Goal: Task Accomplishment & Management: Manage account settings

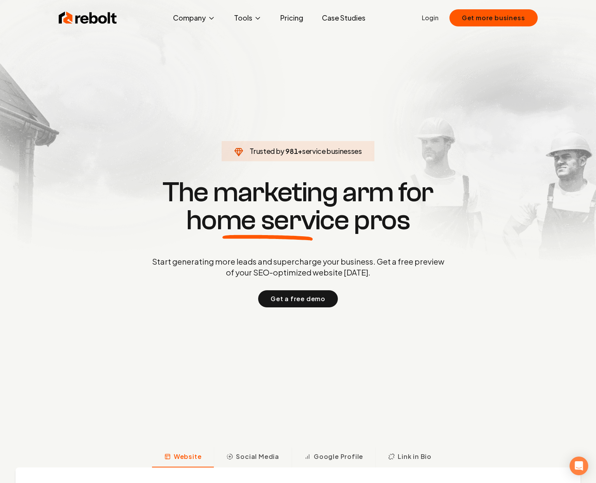
click at [432, 19] on link "Login" at bounding box center [430, 17] width 17 height 9
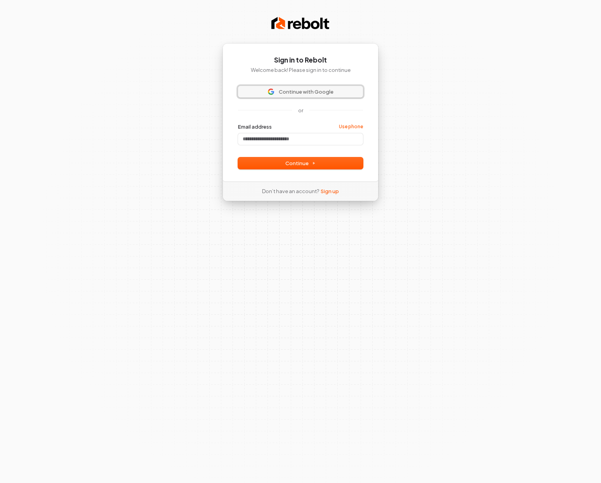
click at [324, 86] on button "Continue with Google" at bounding box center [300, 92] width 125 height 12
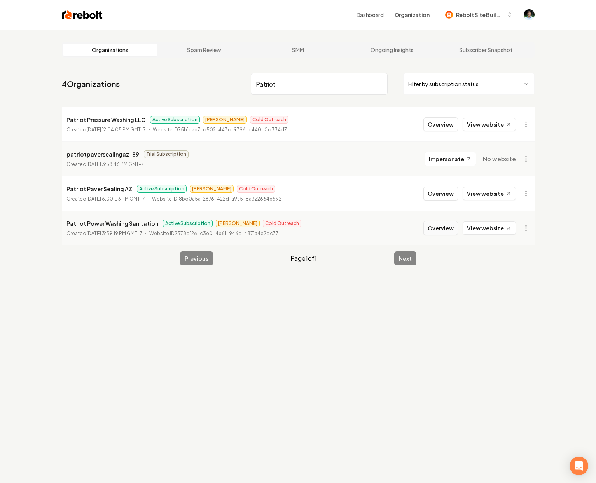
type input "Patriot"
click at [441, 227] on button "Overview" at bounding box center [440, 228] width 35 height 14
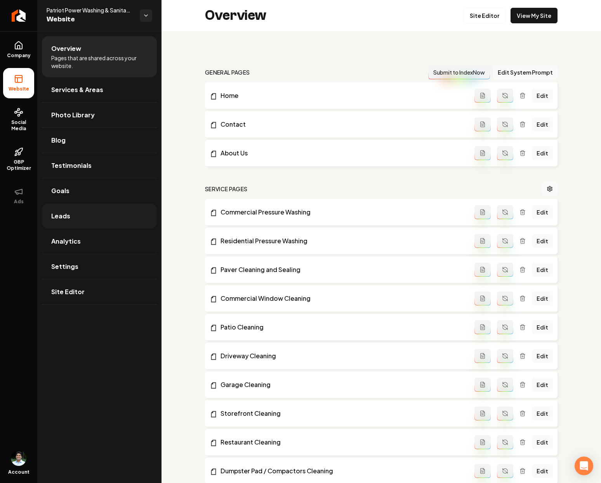
click at [73, 215] on link "Leads" at bounding box center [99, 216] width 115 height 25
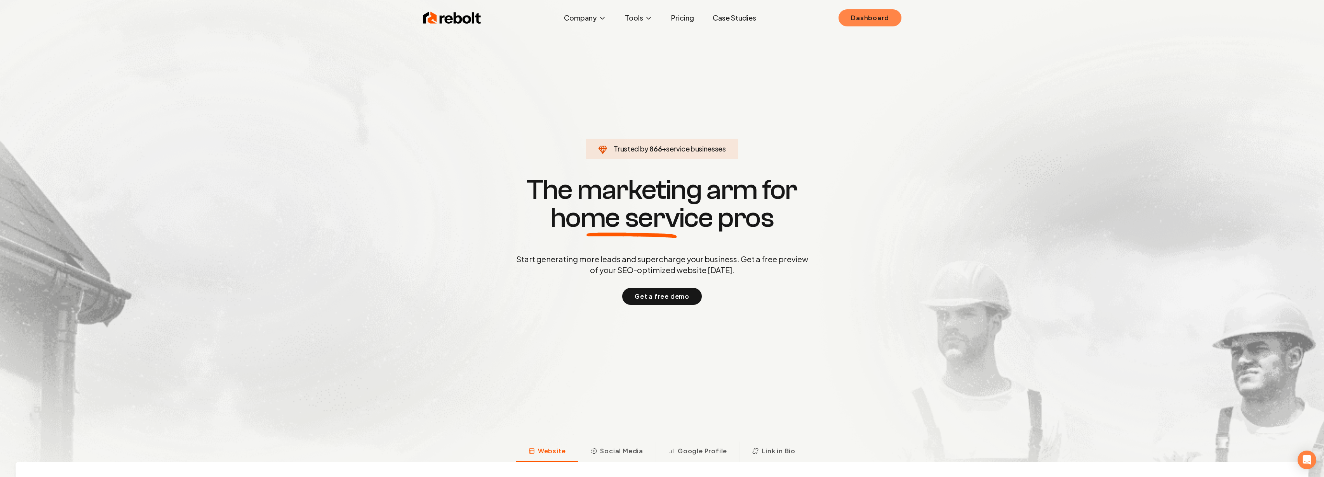
click at [889, 19] on link "Dashboard" at bounding box center [870, 17] width 63 height 17
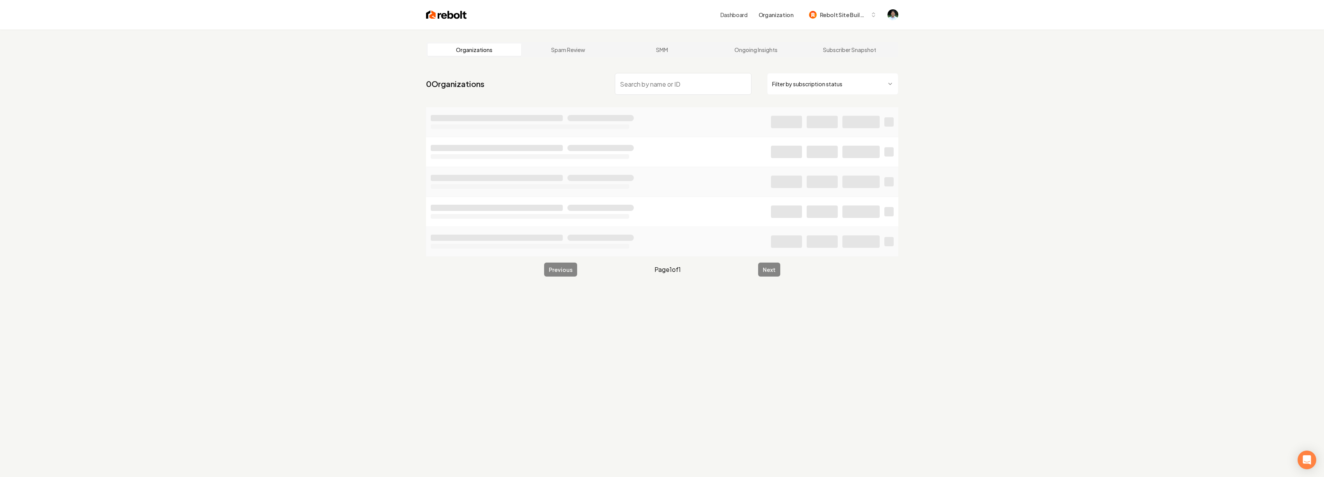
click at [722, 82] on input "search" at bounding box center [683, 84] width 137 height 22
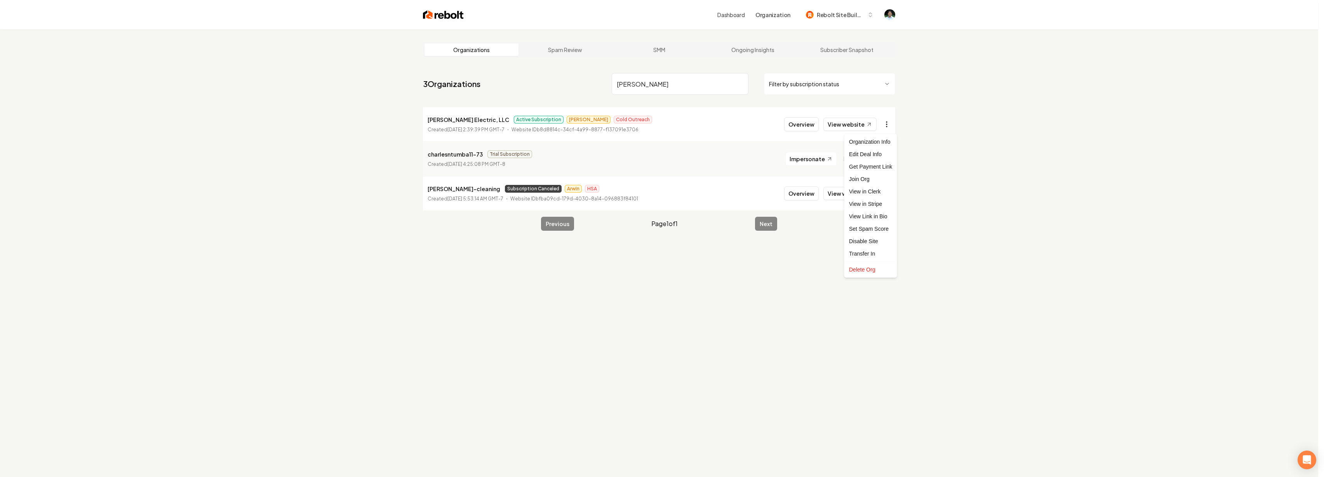
click at [886, 122] on html "Dashboard Organization Rebolt Site Builder Organizations Spam Review SMM Ongoin…" at bounding box center [662, 238] width 1324 height 477
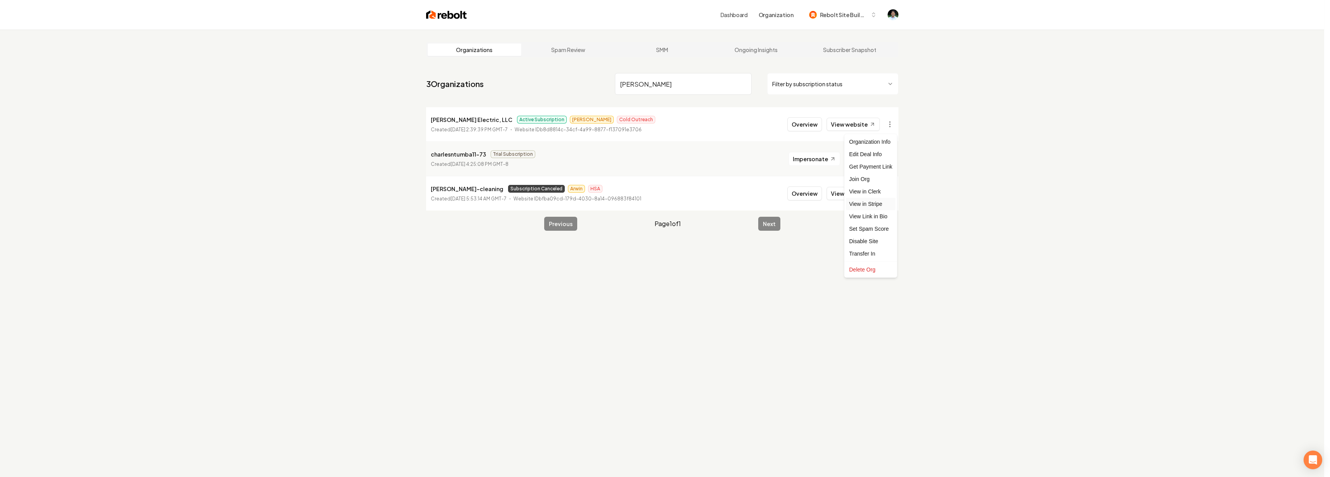
click at [871, 207] on link "View in Stripe" at bounding box center [870, 204] width 49 height 12
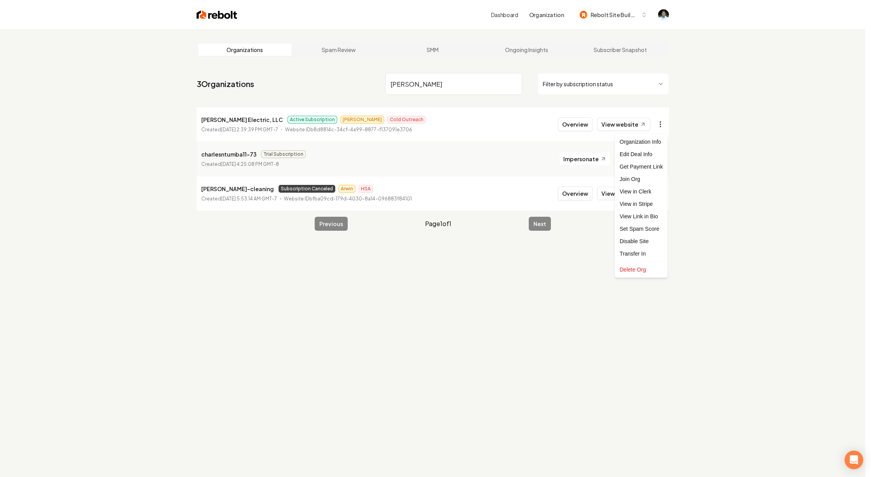
click at [660, 125] on html "Dashboard Organization Rebolt Site Builder Organizations Spam Review SMM Ongoin…" at bounding box center [435, 238] width 871 height 477
click at [648, 202] on link "View in Stripe" at bounding box center [641, 204] width 49 height 12
click at [438, 84] on input "Charles" at bounding box center [453, 84] width 137 height 22
paste input "Squeen Property Servic"
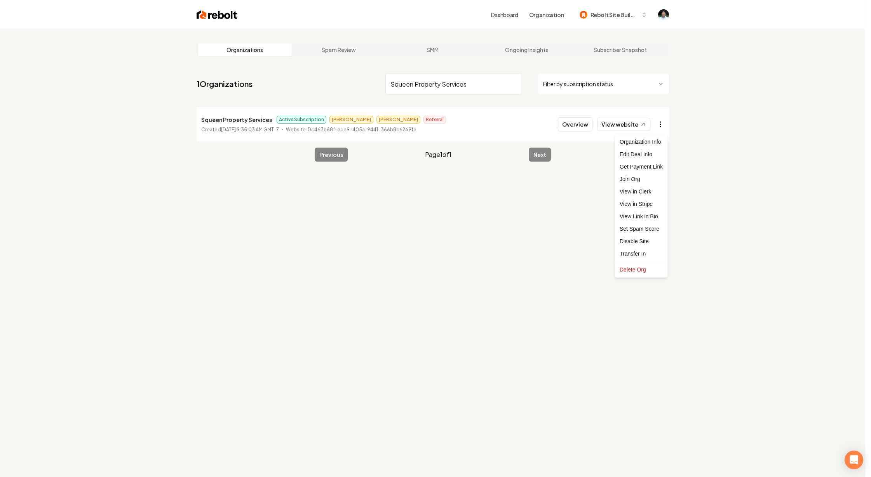
click at [656, 125] on html "Dashboard Organization Rebolt Site Builder Organizations Spam Review SMM Ongoin…" at bounding box center [435, 238] width 871 height 477
click at [630, 207] on link "View in Stripe" at bounding box center [641, 204] width 49 height 12
click at [435, 94] on input "Squeen Property Services" at bounding box center [453, 84] width 137 height 22
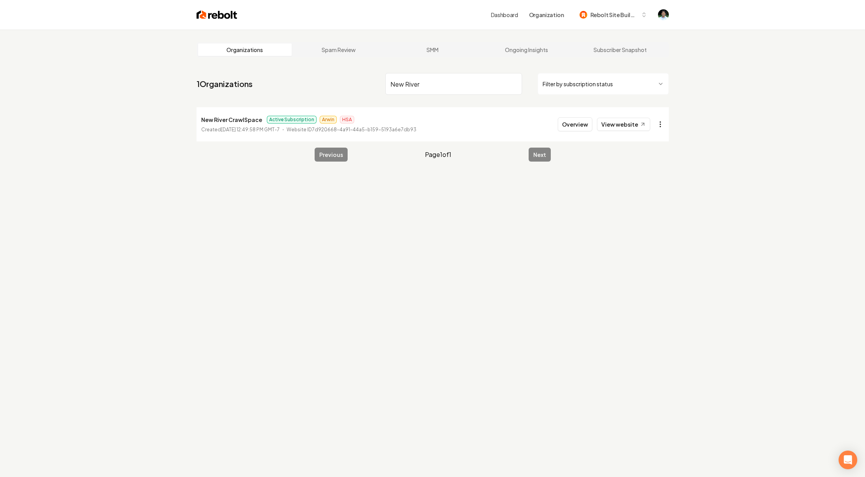
click at [660, 126] on html "Dashboard Organization Rebolt Site Builder Organizations Spam Review SMM Ongoin…" at bounding box center [432, 238] width 865 height 477
click at [500, 207] on html "Dashboard Organization Rebolt Site Builder Organizations Spam Review SMM Ongoin…" at bounding box center [435, 238] width 871 height 477
click at [633, 133] on li "New River CrawlSpace Active Subscription Arwin HSA Created July 25, 2025, 12:49…" at bounding box center [433, 124] width 472 height 34
click at [634, 125] on link "View website" at bounding box center [623, 124] width 53 height 13
click at [416, 86] on input "New River" at bounding box center [453, 84] width 137 height 22
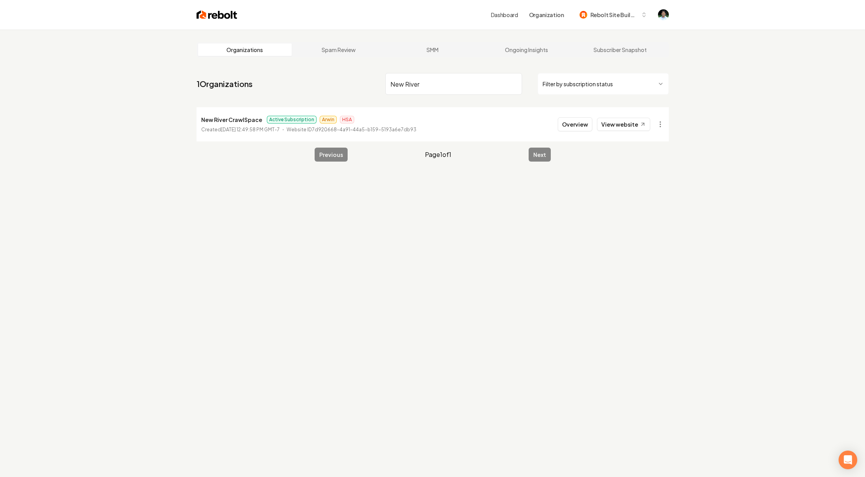
click at [416, 86] on input "New River" at bounding box center [453, 84] width 137 height 22
paste input "Montana Painters"
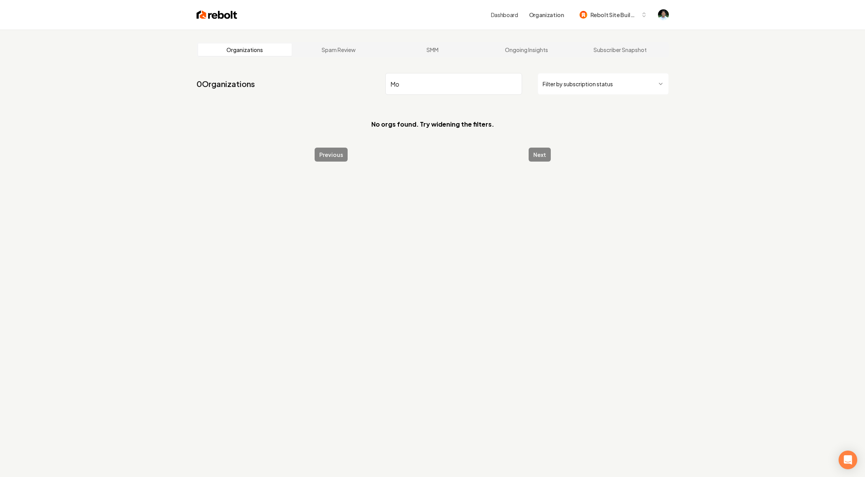
type input "M"
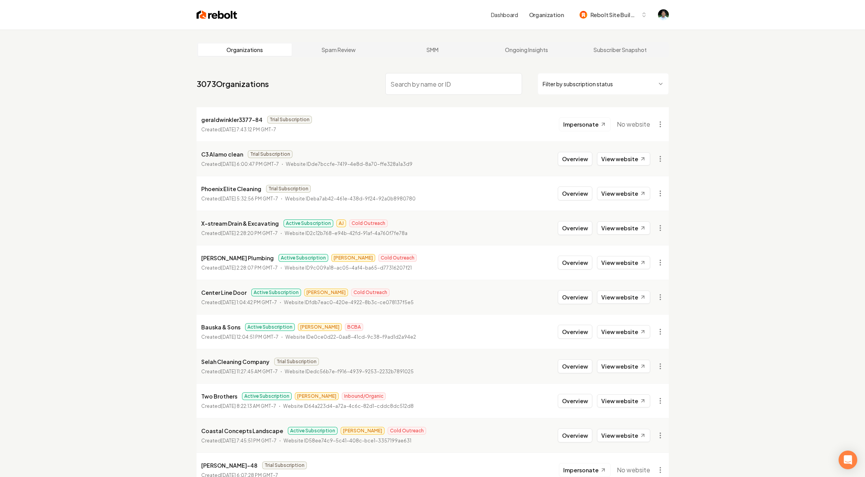
click at [461, 79] on input "search" at bounding box center [453, 84] width 137 height 22
paste input "Pro Audio Booth"
type input "Pro Audio Booth"
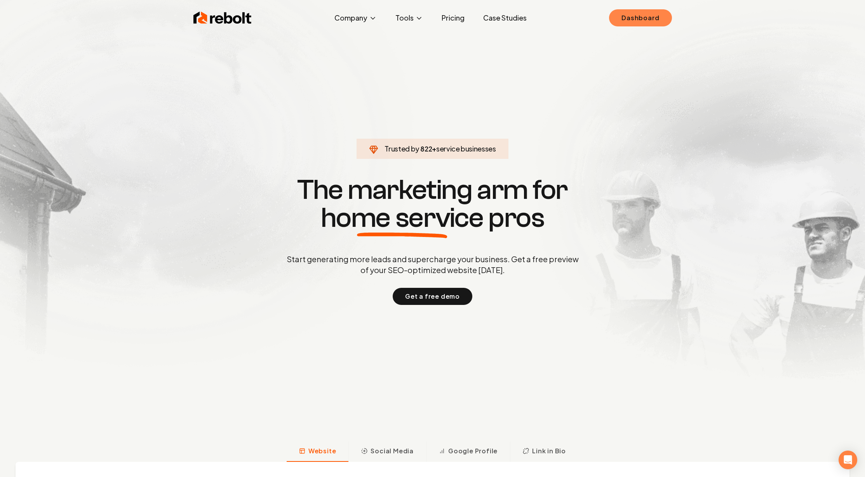
click at [654, 18] on link "Dashboard" at bounding box center [640, 17] width 63 height 17
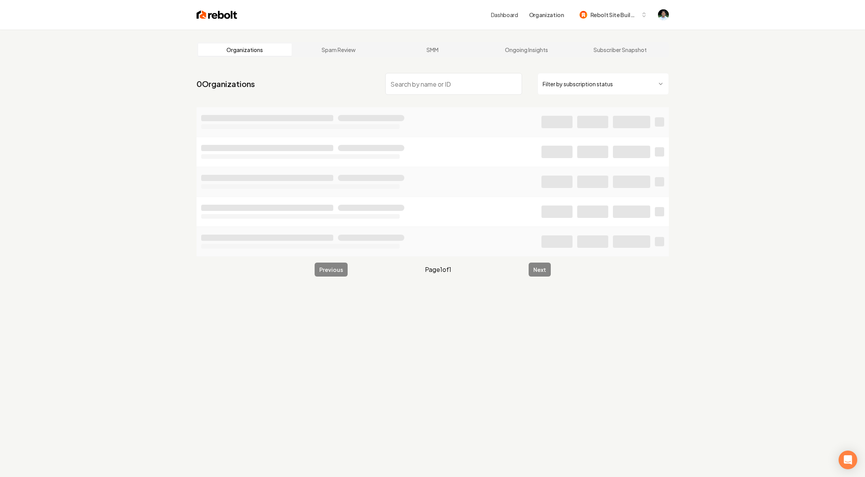
click at [404, 87] on input "search" at bounding box center [453, 84] width 137 height 22
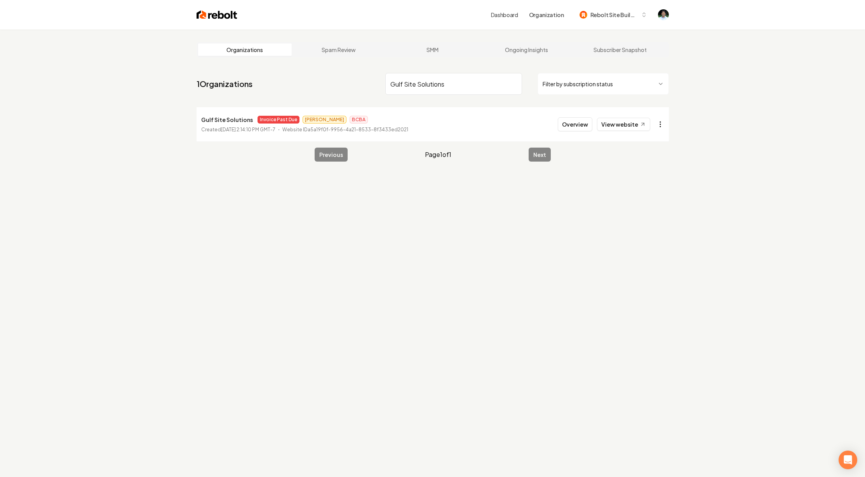
type input "Gulf Site Solutions"
click at [657, 125] on html "Dashboard Organization Rebolt Site Builder Organizations Spam Review SMM Ongoin…" at bounding box center [435, 238] width 871 height 477
click at [646, 205] on link "View in Stripe" at bounding box center [641, 204] width 49 height 12
